Goal: Information Seeking & Learning: Understand process/instructions

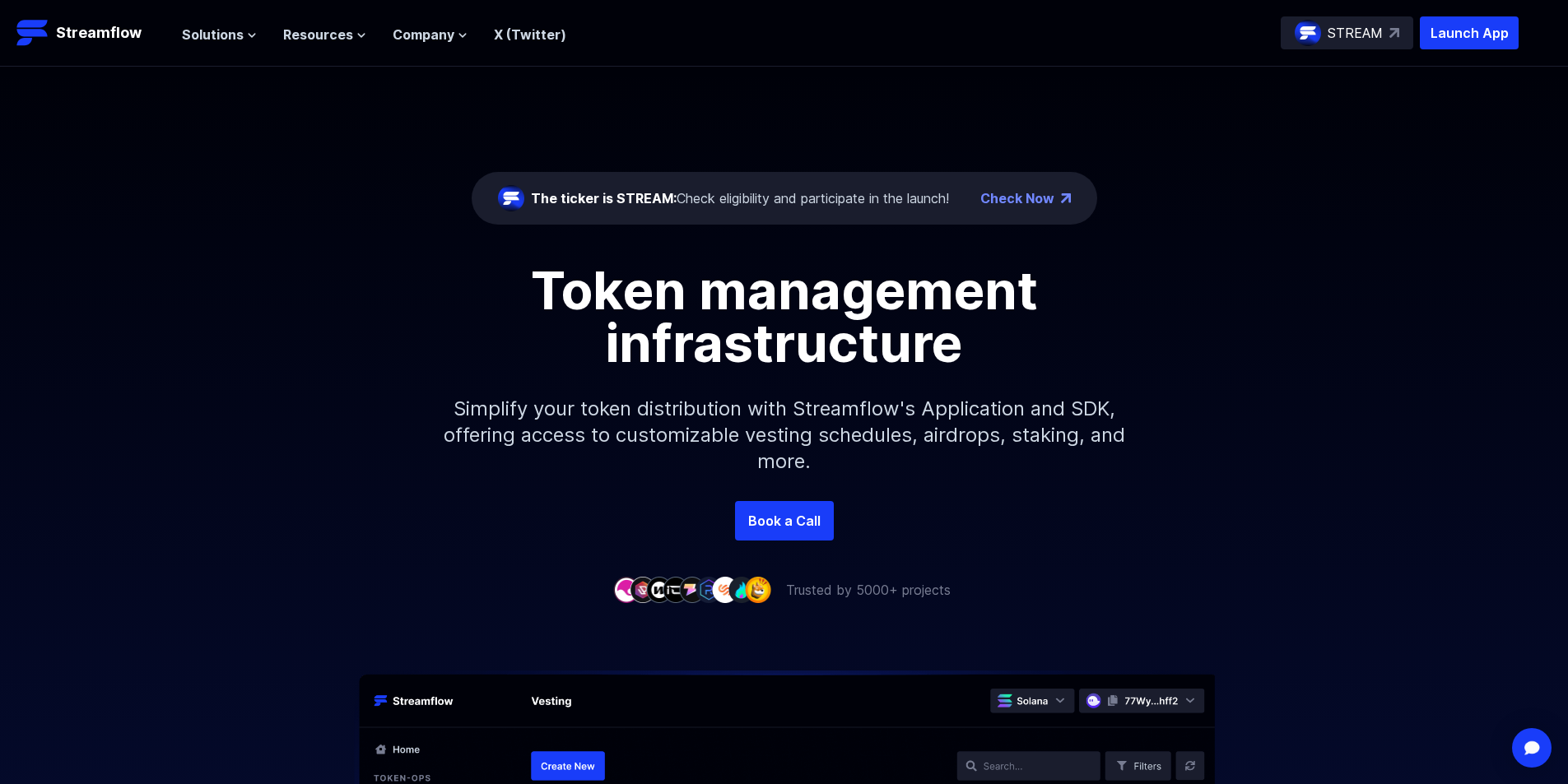
drag, startPoint x: 384, startPoint y: 369, endPoint x: 411, endPoint y: 91, distance: 279.3
click at [310, 31] on span "Resources" at bounding box center [318, 35] width 70 height 20
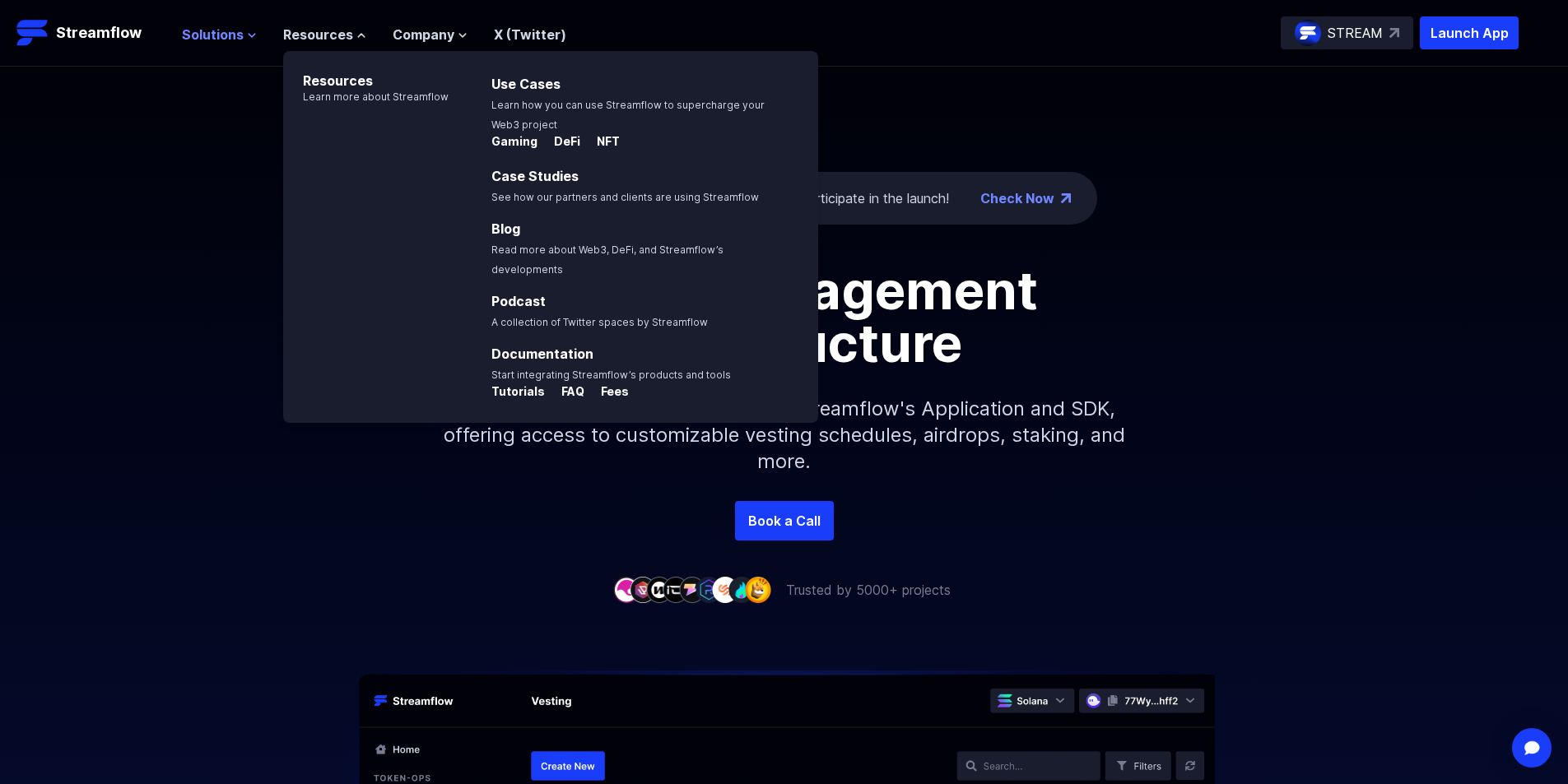
click at [219, 38] on span "Solutions" at bounding box center [213, 35] width 61 height 20
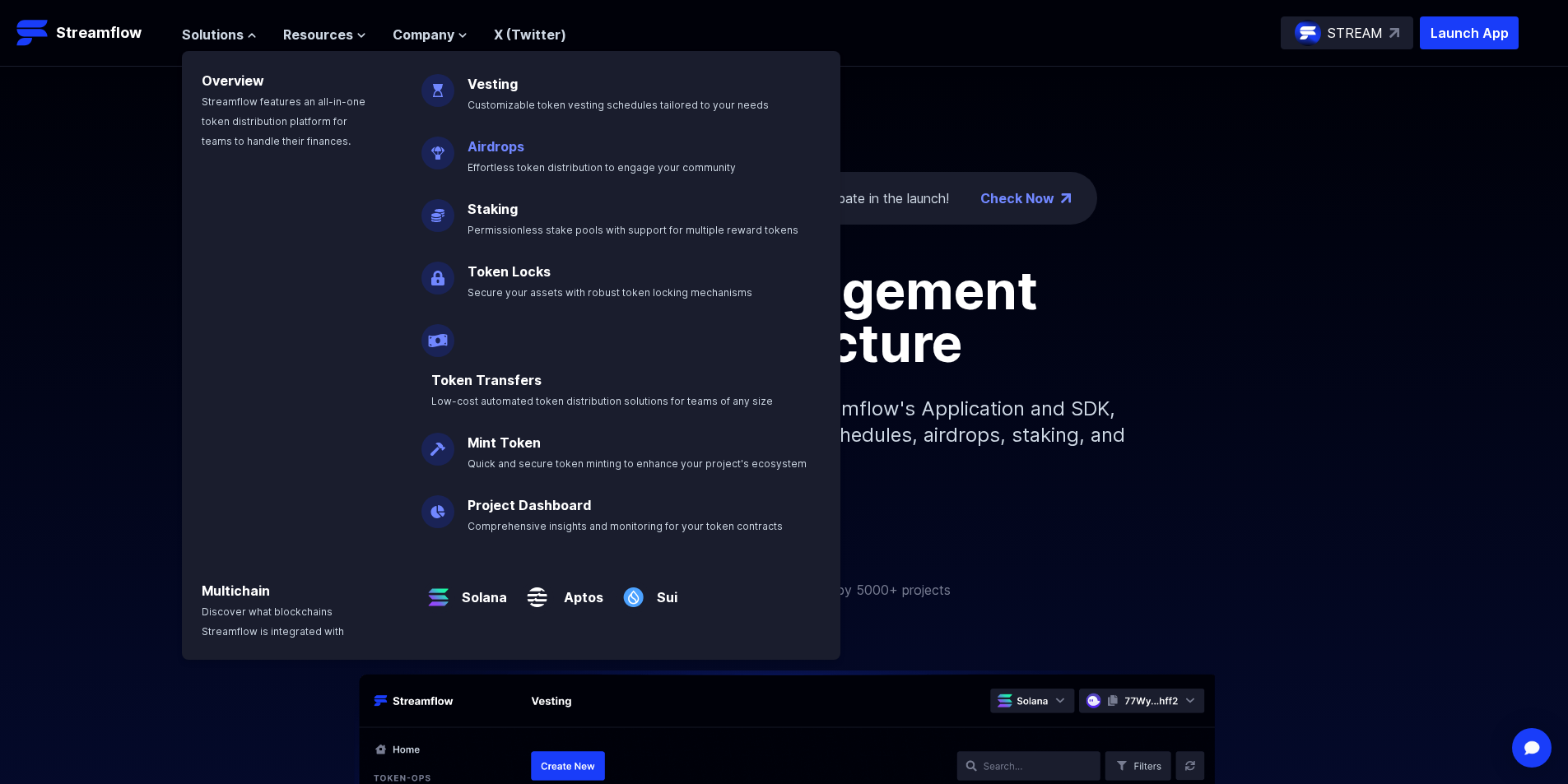
click at [519, 173] on span "Effortless token distribution to engage your community" at bounding box center [602, 167] width 268 height 12
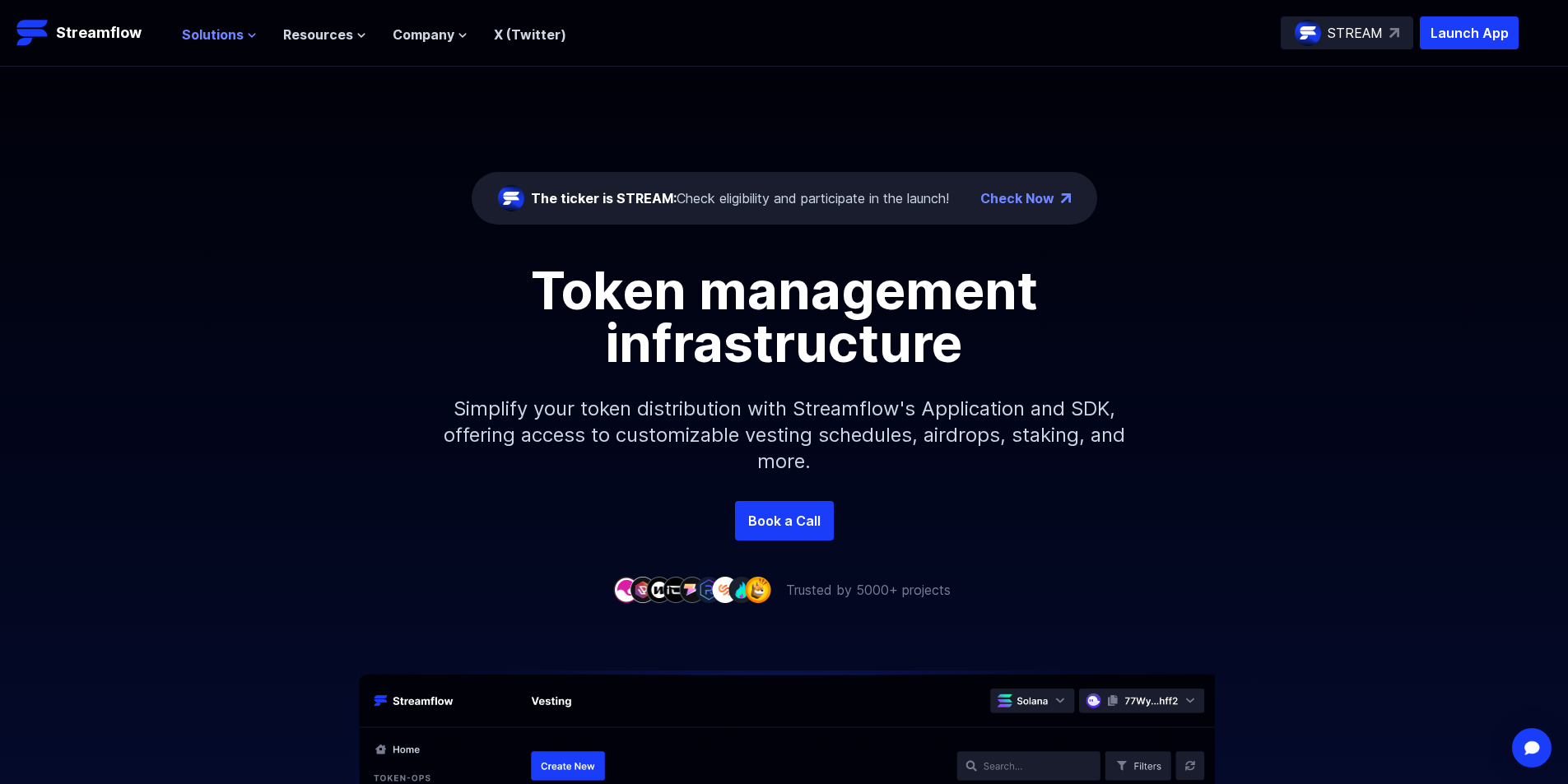
click at [194, 36] on span "Solutions" at bounding box center [213, 35] width 61 height 20
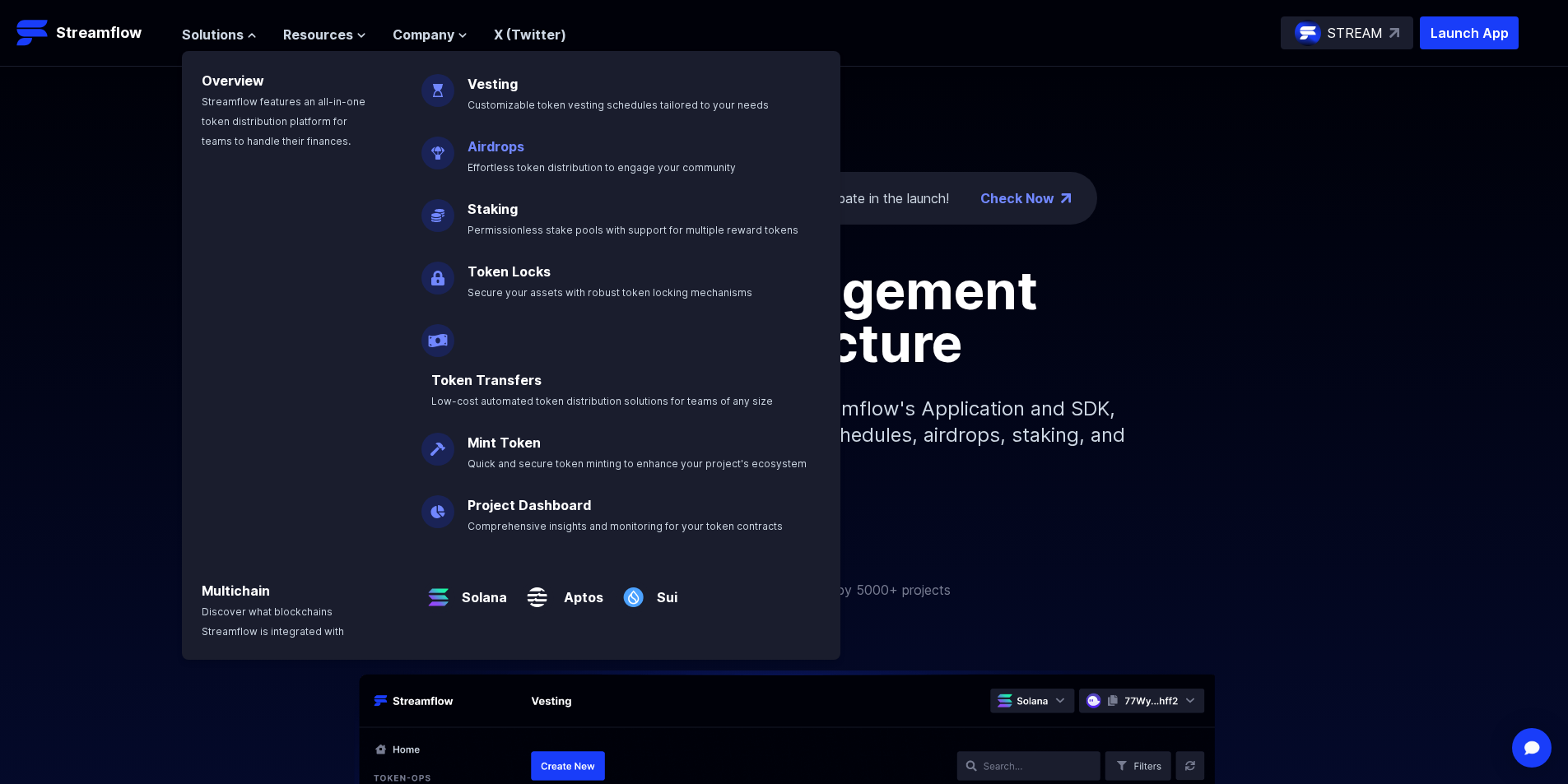
click at [489, 151] on link "Airdrops" at bounding box center [496, 146] width 57 height 17
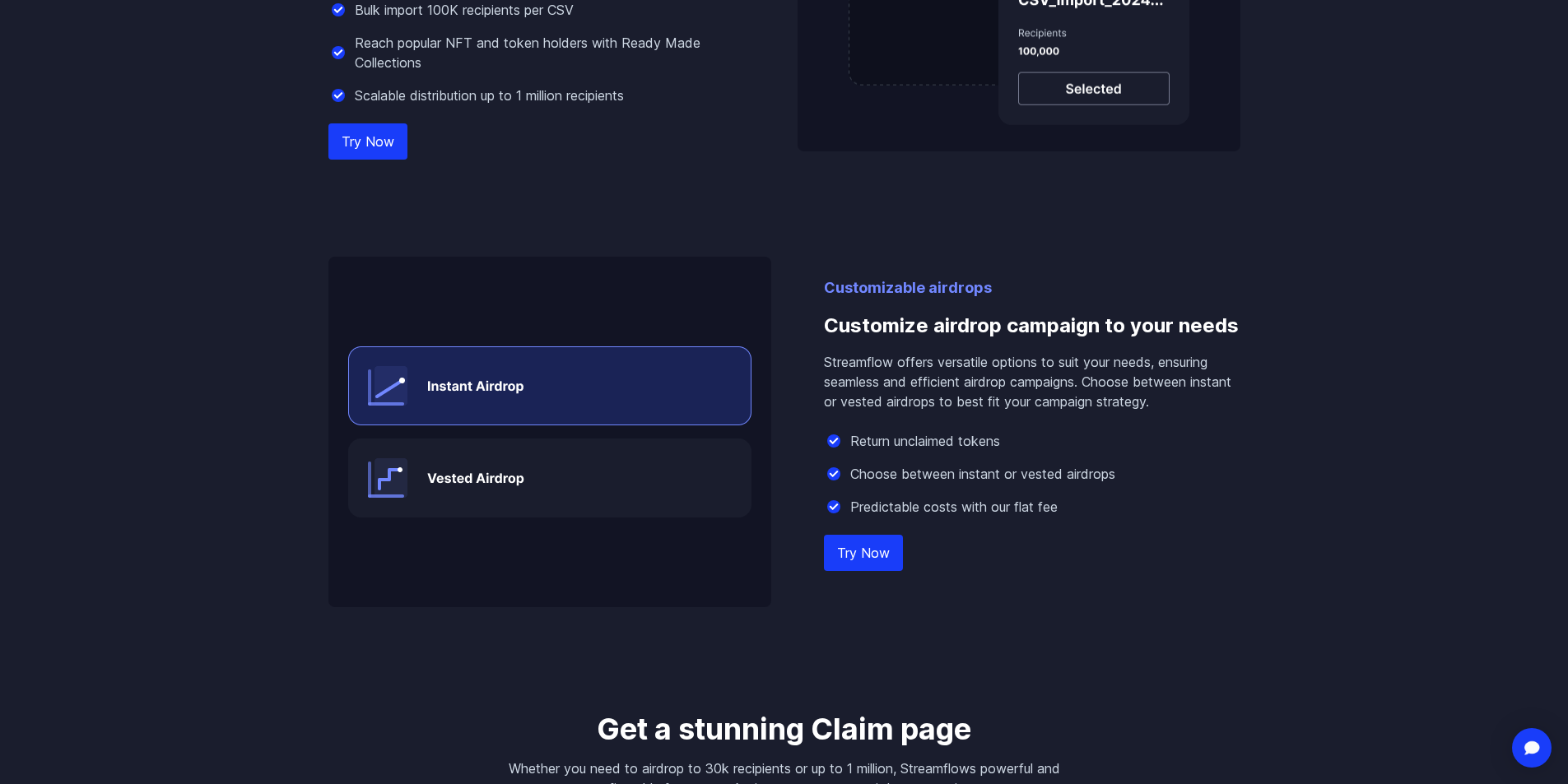
scroll to position [1563, 0]
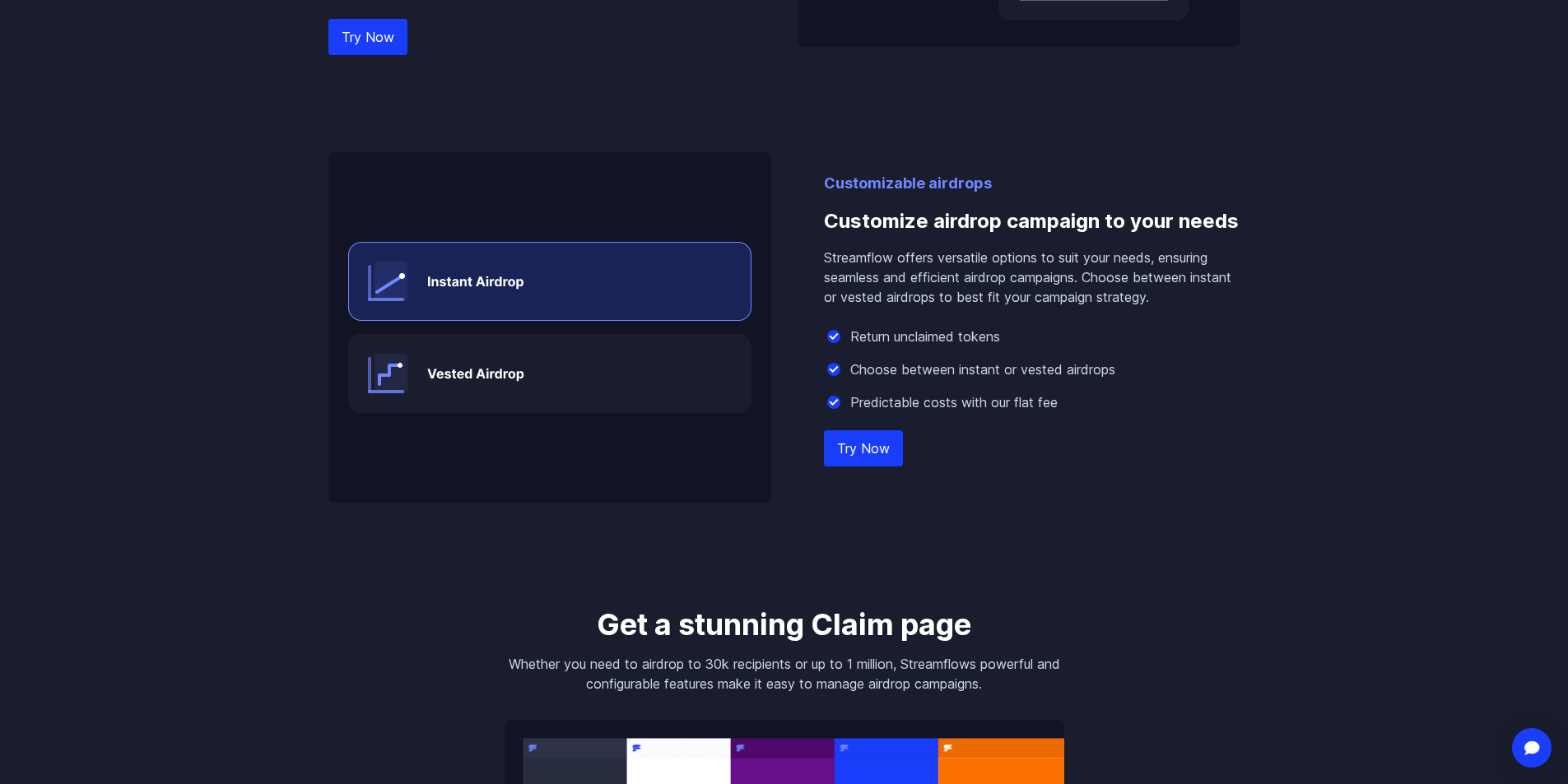
click at [533, 402] on img at bounding box center [549, 327] width 443 height 350
click at [544, 388] on img at bounding box center [549, 327] width 443 height 350
click at [519, 374] on img at bounding box center [549, 327] width 443 height 350
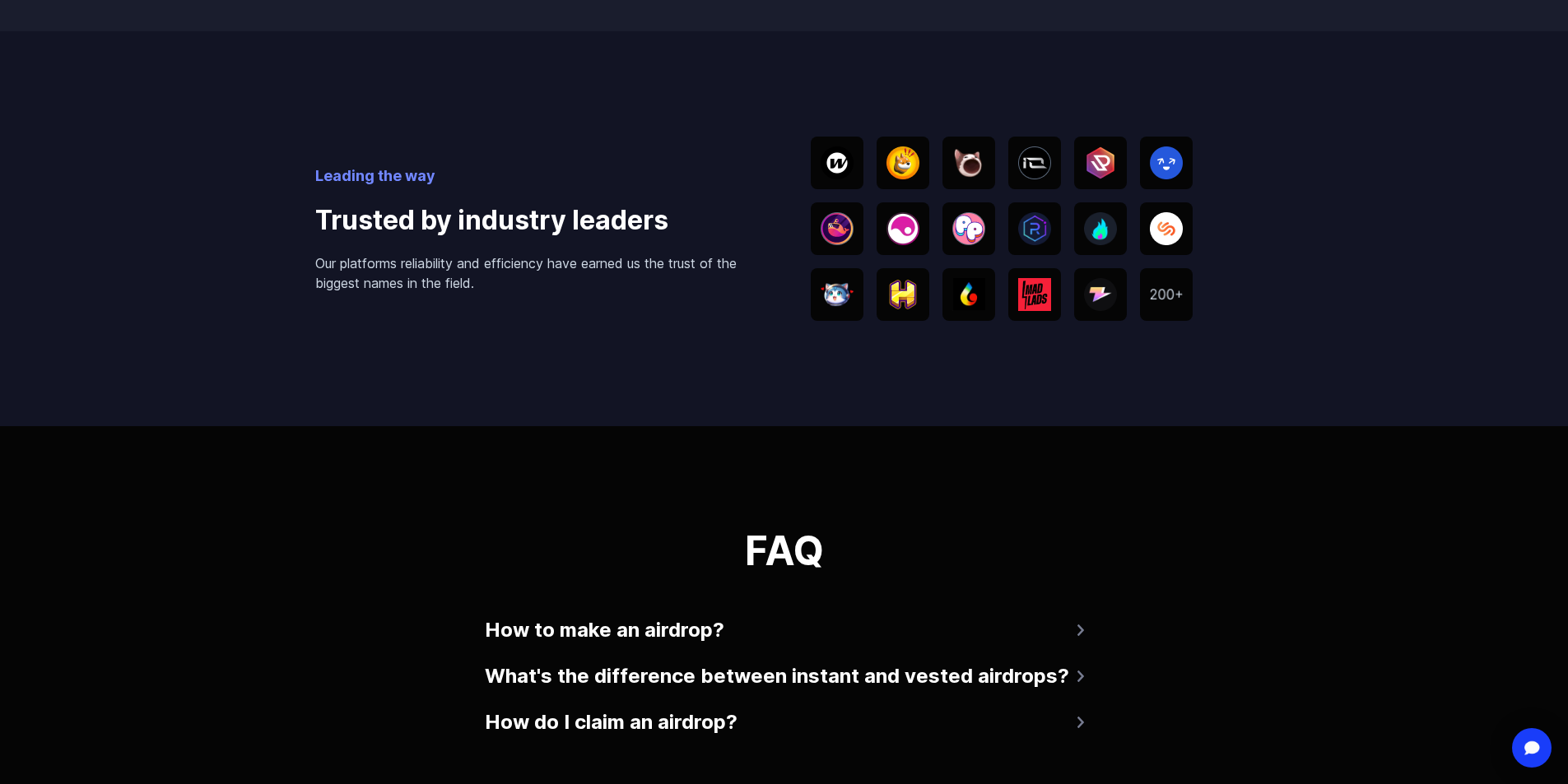
scroll to position [3619, 0]
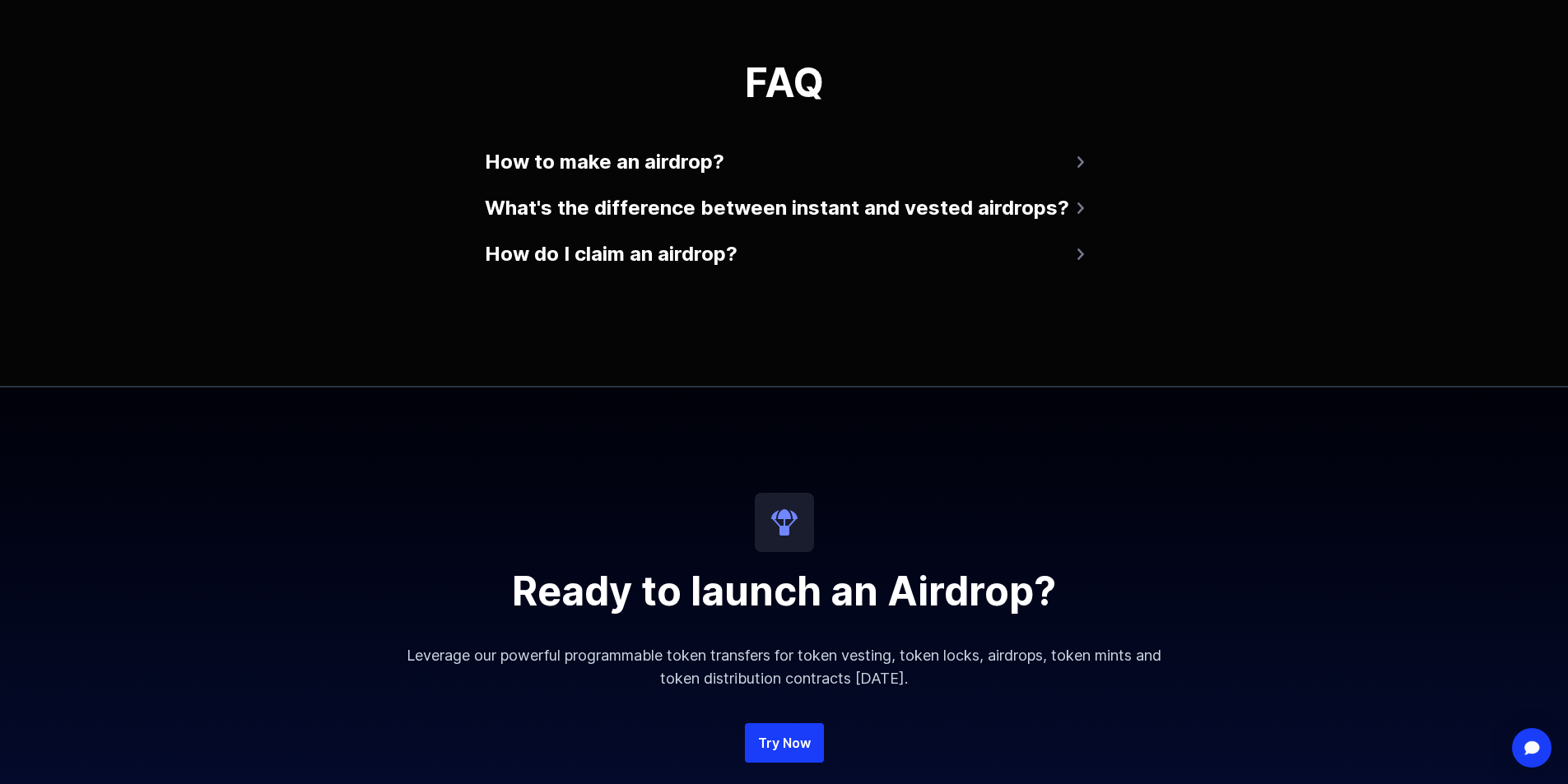
click at [634, 243] on button "How do I claim an airdrop?" at bounding box center [784, 254] width 599 height 40
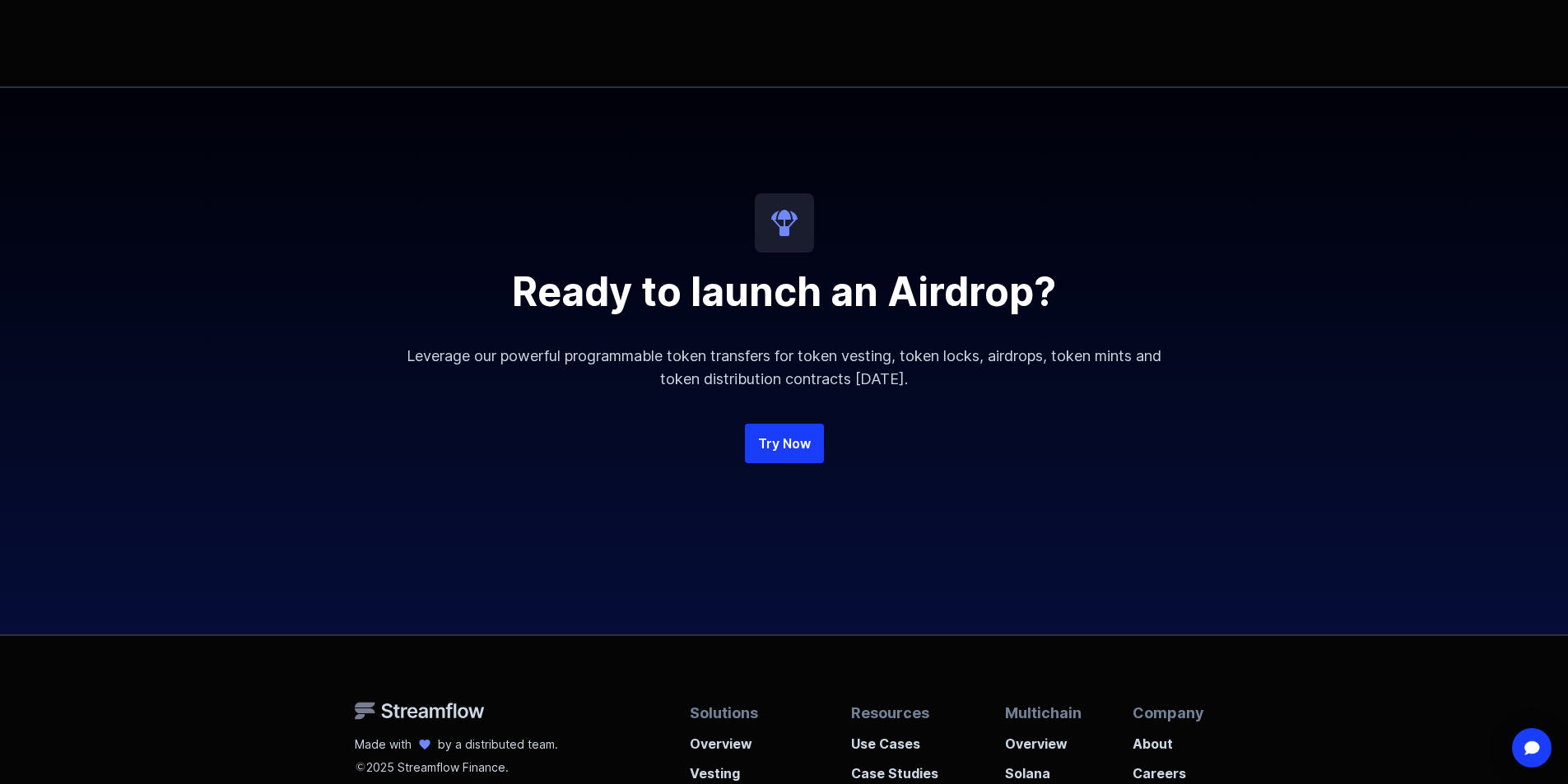
scroll to position [4030, 0]
